Goal: Browse casually

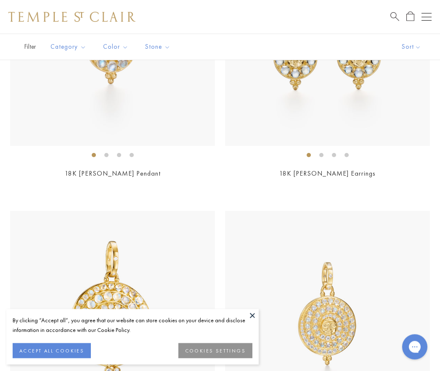
scroll to position [287, 0]
click at [248, 322] on button at bounding box center [252, 315] width 13 height 13
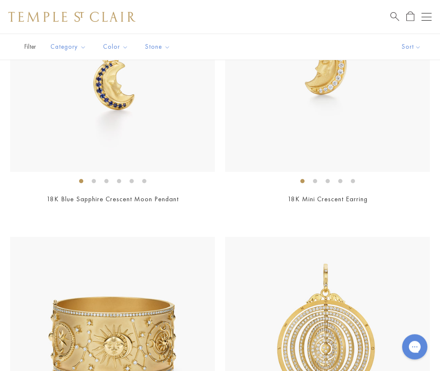
scroll to position [801, 0]
click at [13, 160] on img at bounding box center [112, 69] width 205 height 205
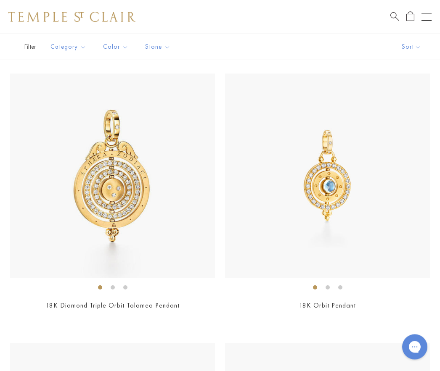
scroll to position [1234, 0]
click at [14, 269] on img at bounding box center [112, 176] width 205 height 205
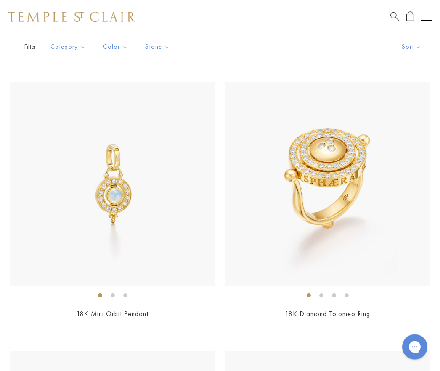
scroll to position [1495, 0]
click at [231, 276] on img at bounding box center [327, 184] width 205 height 205
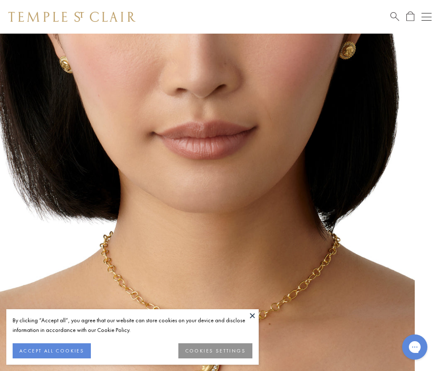
scroll to position [16, 0]
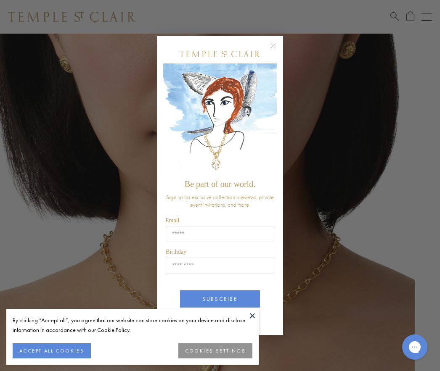
click at [63, 350] on button "ACCEPT ALL COOKIES" at bounding box center [52, 350] width 78 height 15
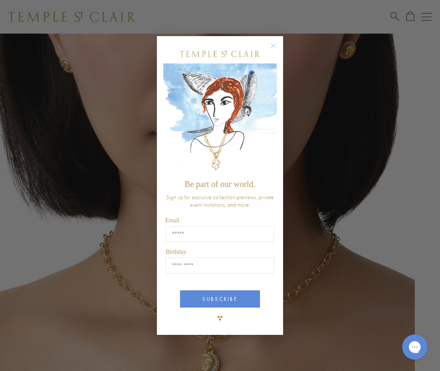
click at [269, 45] on circle "Close dialog" at bounding box center [273, 45] width 10 height 10
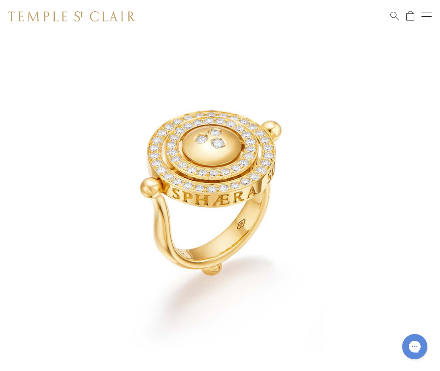
scroll to position [34, 0]
